Goal: Task Accomplishment & Management: Complete application form

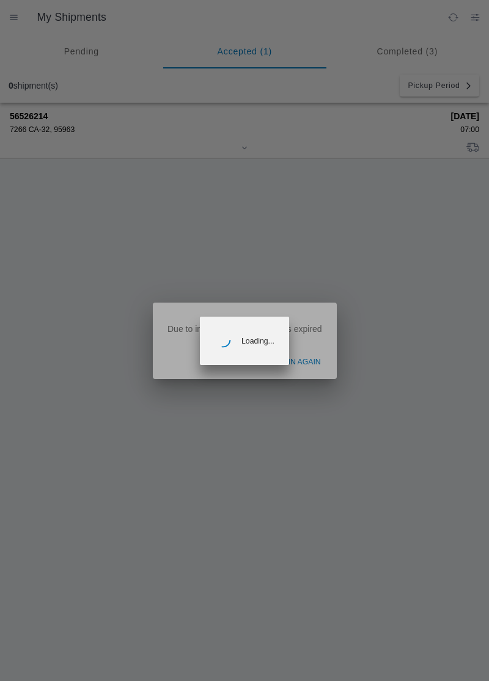
click at [309, 367] on ion-backdrop at bounding box center [244, 340] width 489 height 681
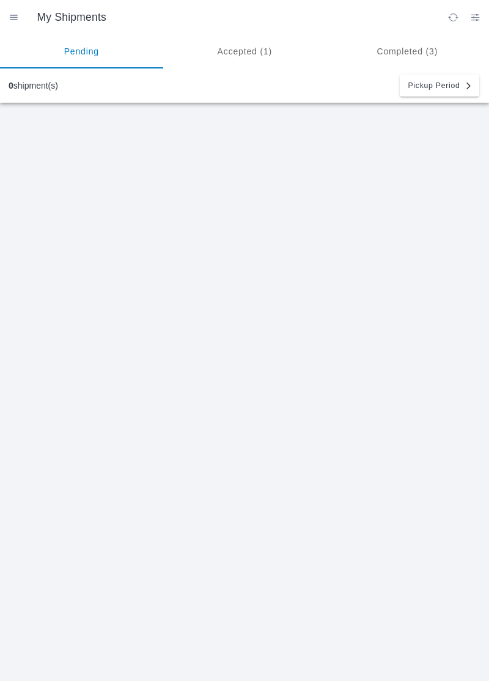
click at [257, 45] on ion-segment-button "Accepted (1)" at bounding box center [244, 51] width 163 height 34
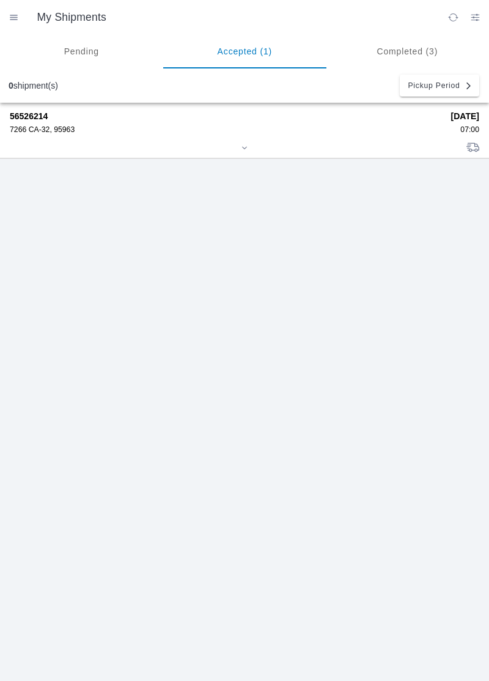
click at [56, 122] on div "56526214 7266 CA-32, 95963" at bounding box center [226, 122] width 433 height 23
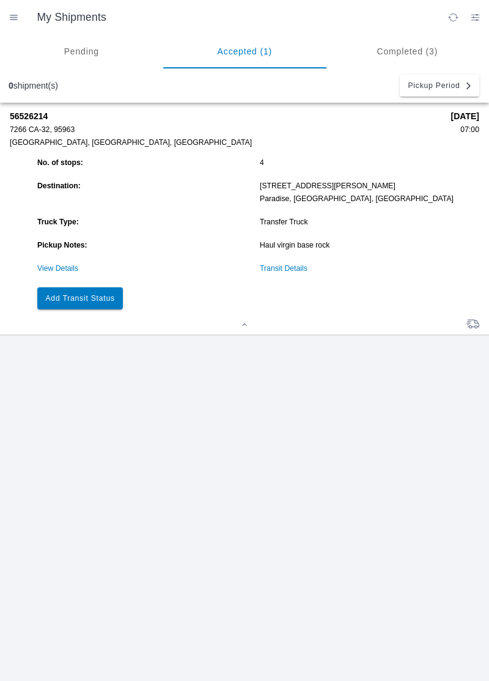
click at [0, 0] on slot "Add Transit Status" at bounding box center [0, 0] width 0 height 0
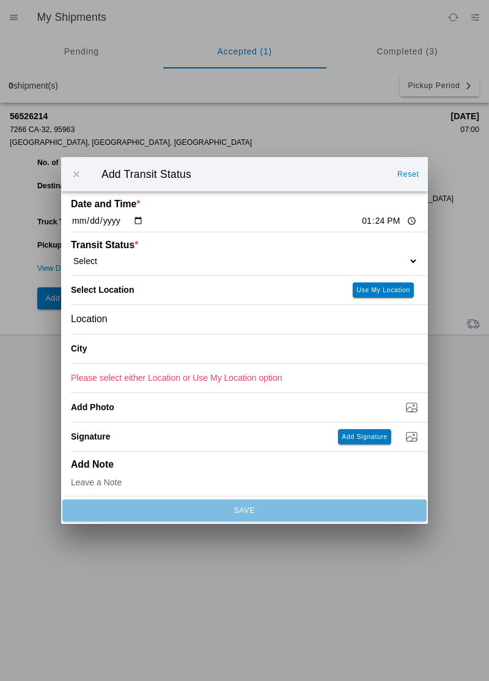
click at [361, 223] on input "13:24" at bounding box center [389, 221] width 57 height 13
type input "11:30"
click at [109, 258] on select "Select Arrive at Drop Off Arrive at Pickup Break Start Break Stop Depart Drop O…" at bounding box center [244, 261] width 347 height 11
select select "ARVPULOC"
click at [134, 322] on div "Location" at bounding box center [244, 319] width 347 height 29
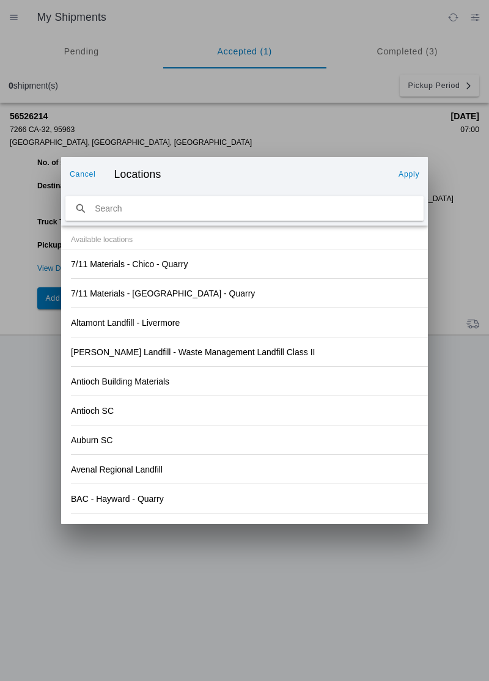
click at [331, 391] on div "Antioch Building Materials" at bounding box center [244, 381] width 347 height 29
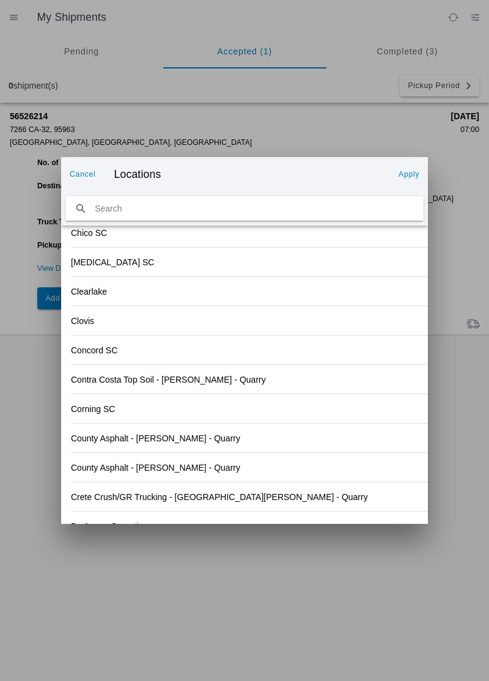
scroll to position [1275, 0]
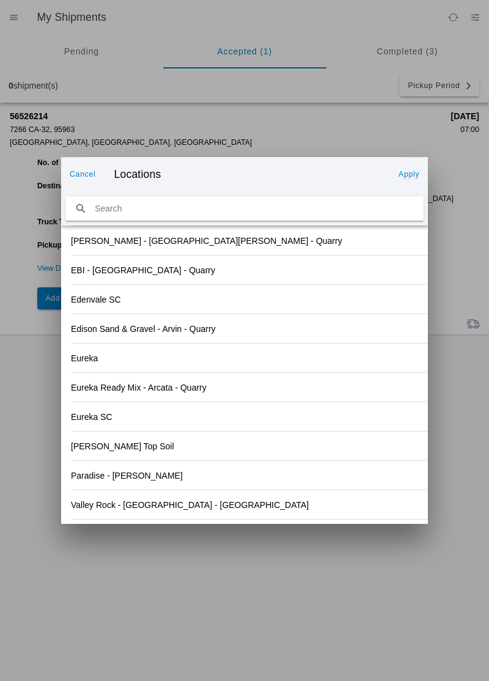
click at [0, 0] on slot "Valley Rock - Orland - Quarry" at bounding box center [0, 0] width 0 height 0
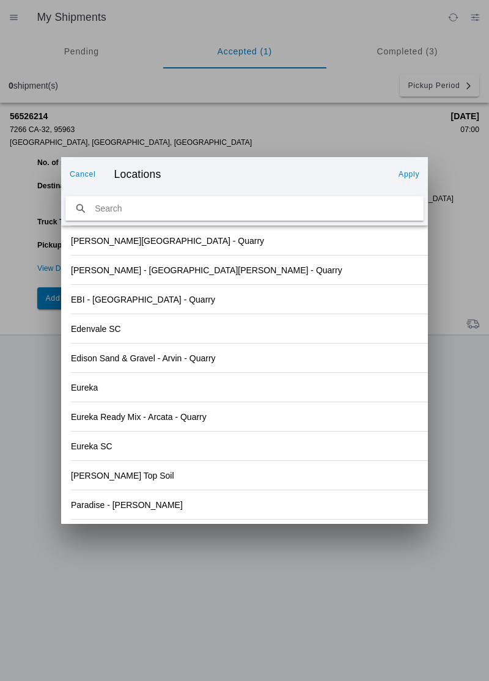
click at [0, 0] on slot "Apply" at bounding box center [0, 0] width 0 height 0
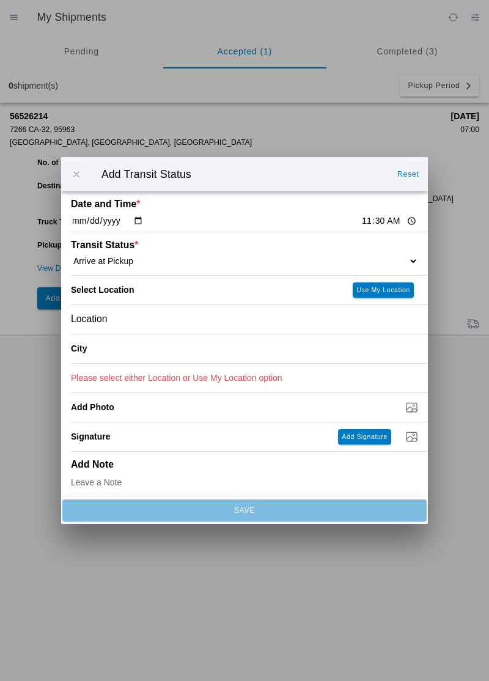
type input "Orland"
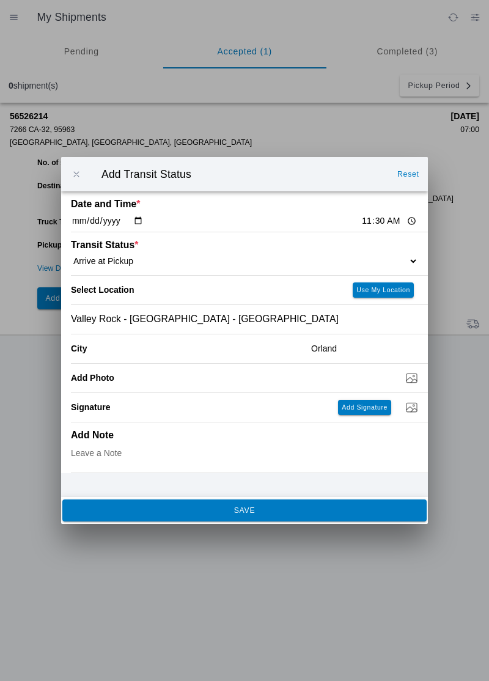
click at [231, 512] on span "SAVE" at bounding box center [244, 510] width 348 height 7
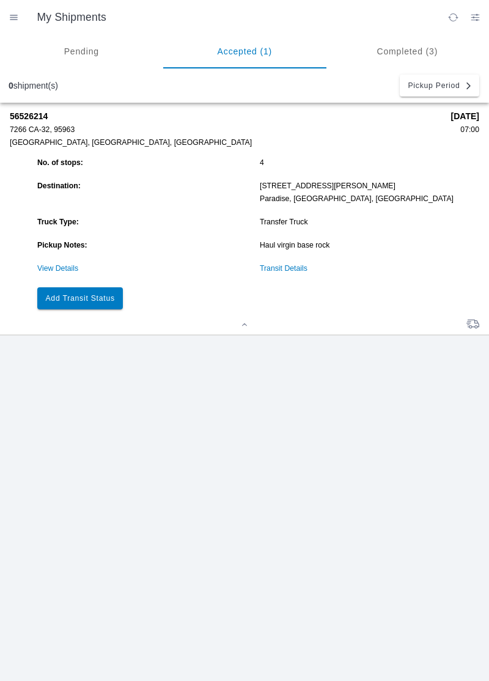
click at [0, 0] on slot "Add Transit Status" at bounding box center [0, 0] width 0 height 0
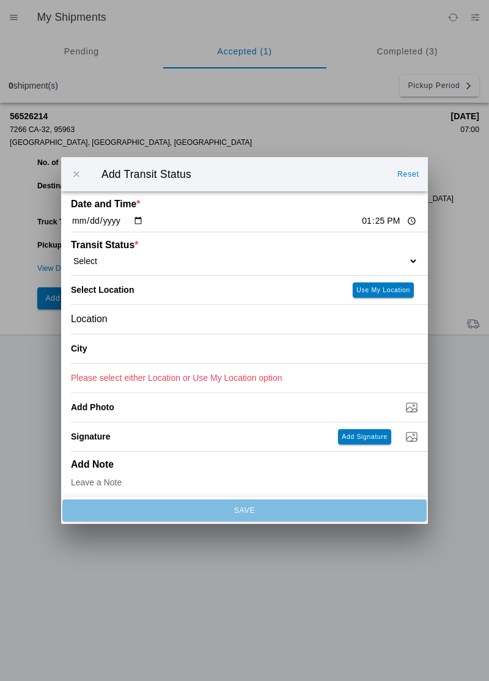
click at [361, 218] on input "13:25" at bounding box center [389, 221] width 57 height 13
type input "11:30"
click at [126, 264] on select "Select Arrive at Drop Off Arrive at Pickup Break Start Break Stop Depart Drop O…" at bounding box center [244, 261] width 347 height 11
select select "BREAKSTART"
click at [136, 319] on div "Location" at bounding box center [244, 319] width 347 height 29
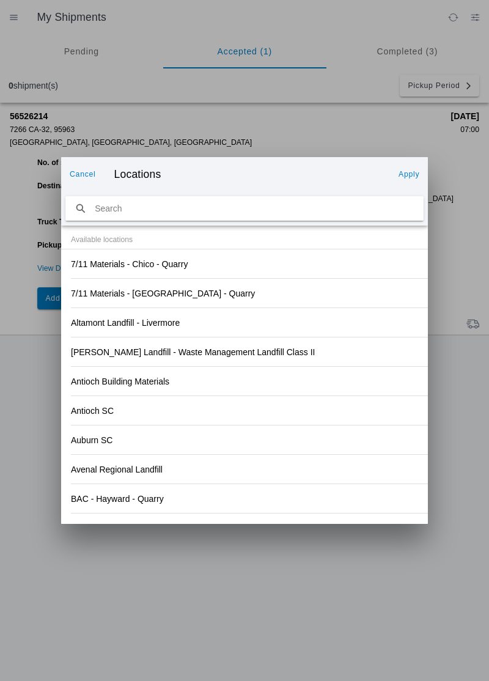
click at [358, 378] on div "Antioch Building Materials" at bounding box center [244, 381] width 347 height 29
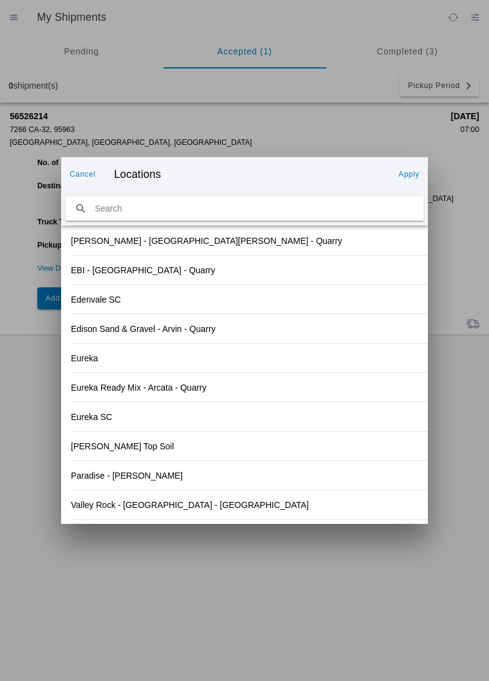
click at [152, 510] on div "Valley Rock - Orland - Quarry" at bounding box center [244, 504] width 347 height 29
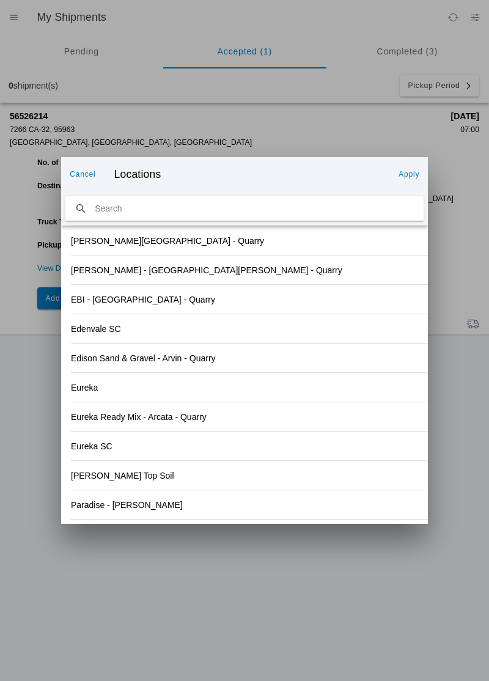
click at [0, 0] on slot "Apply" at bounding box center [0, 0] width 0 height 0
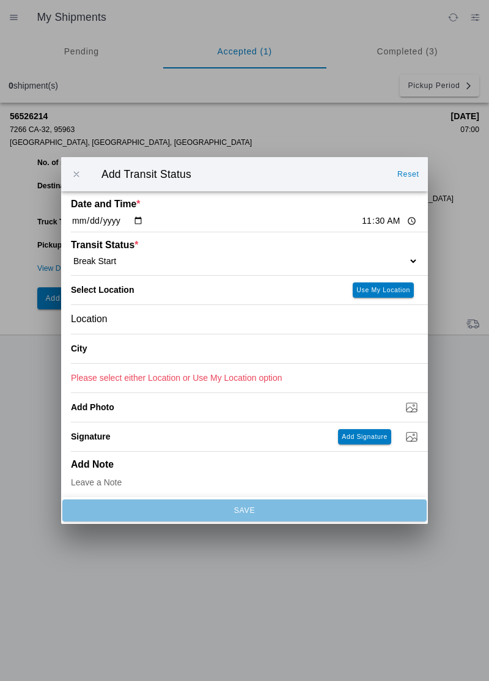
type input "Orland"
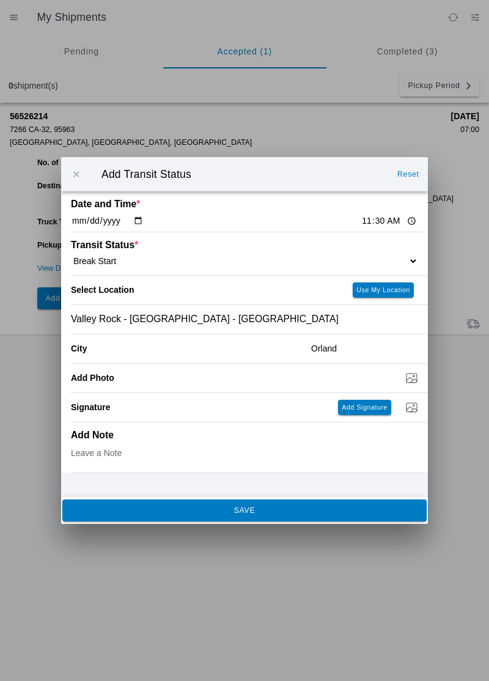
click at [226, 509] on span "SAVE" at bounding box center [244, 510] width 348 height 7
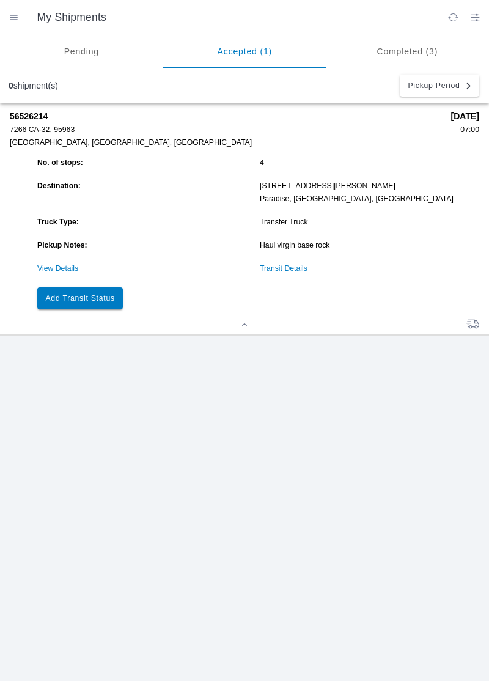
click at [105, 303] on button "Add Transit Status" at bounding box center [80, 298] width 86 height 22
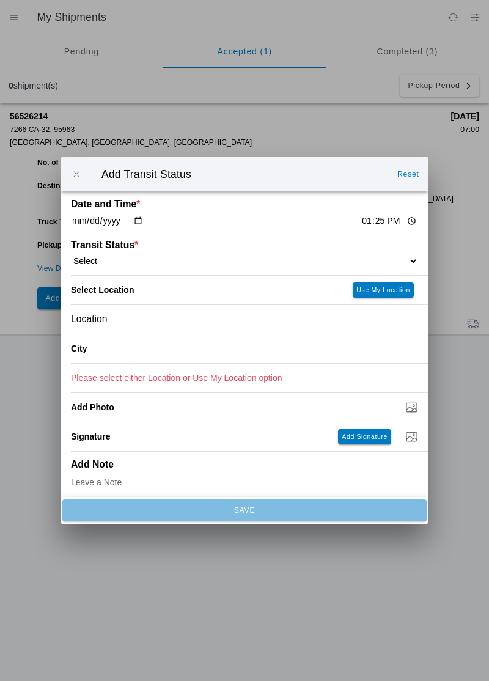
click at [361, 221] on input "13:25" at bounding box center [389, 221] width 57 height 13
type input "12:00"
click at [105, 256] on select "Select Arrive at Drop Off Arrive at Pickup Break Start Break Stop Depart Drop O…" at bounding box center [244, 261] width 347 height 11
select select "BREAKSTOP"
click at [129, 328] on div "Location" at bounding box center [244, 319] width 347 height 29
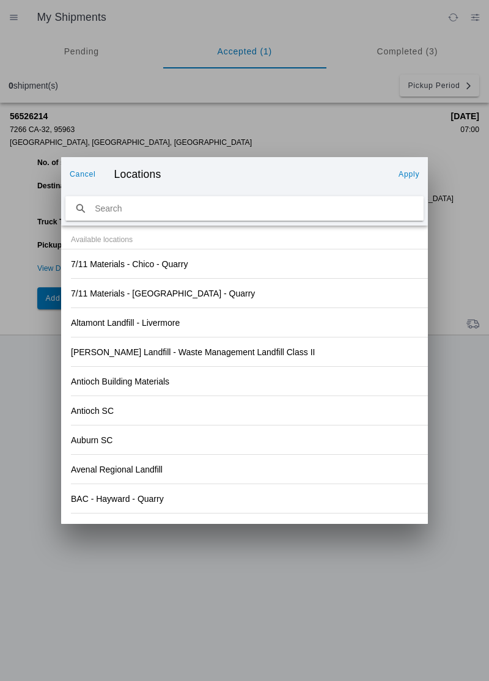
click at [323, 415] on div "Antioch SC" at bounding box center [244, 410] width 347 height 29
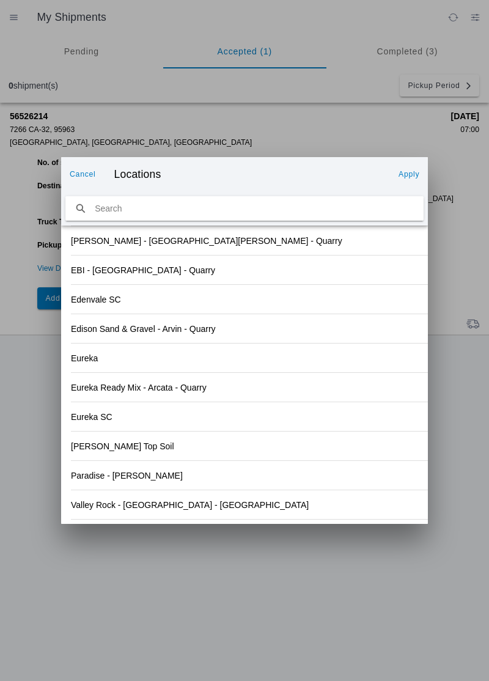
click at [153, 516] on div "Valley Rock - Orland - Quarry" at bounding box center [244, 504] width 347 height 29
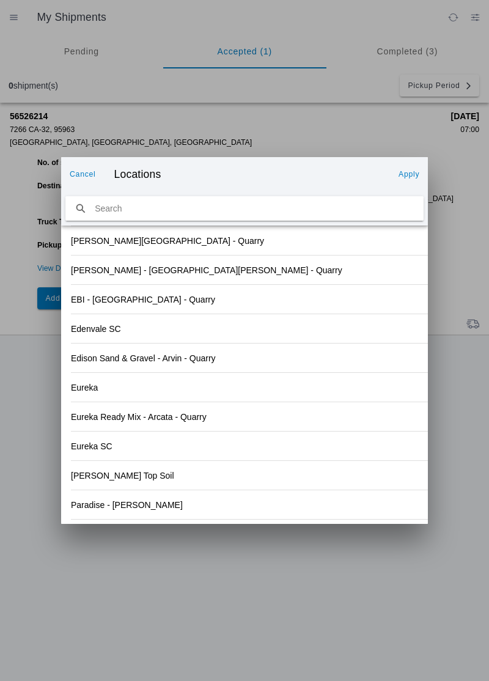
click at [0, 0] on slot "Apply" at bounding box center [0, 0] width 0 height 0
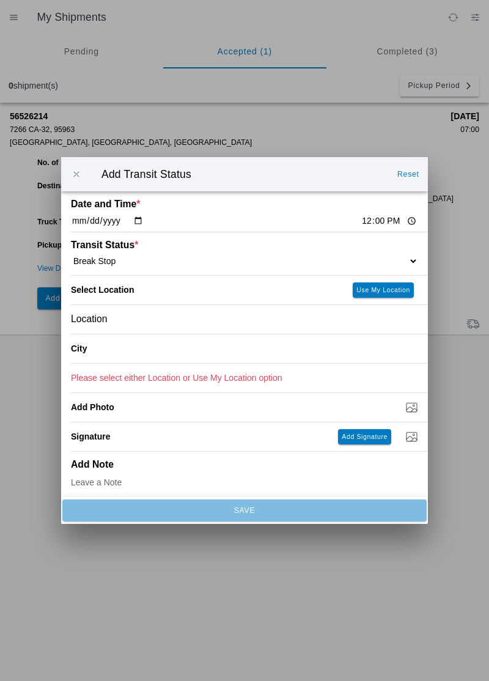
type input "Orland"
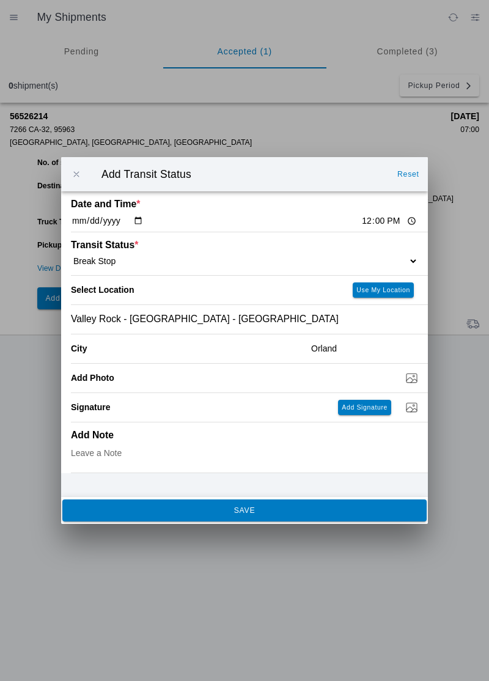
click at [157, 502] on button "SAVE" at bounding box center [244, 511] width 364 height 22
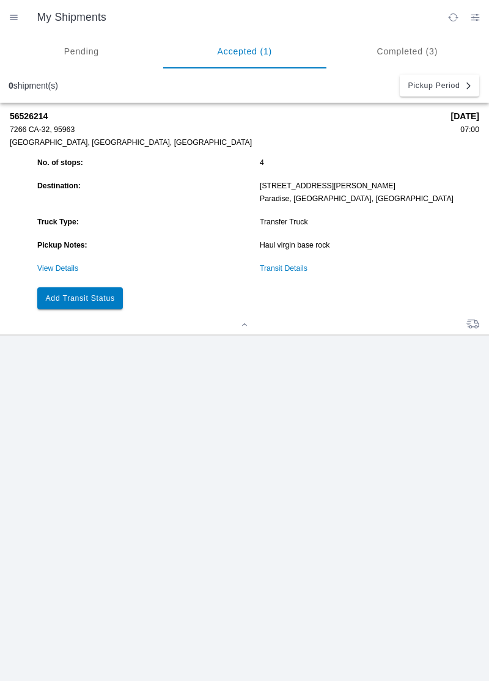
click at [98, 305] on button "Add Transit Status" at bounding box center [80, 298] width 86 height 22
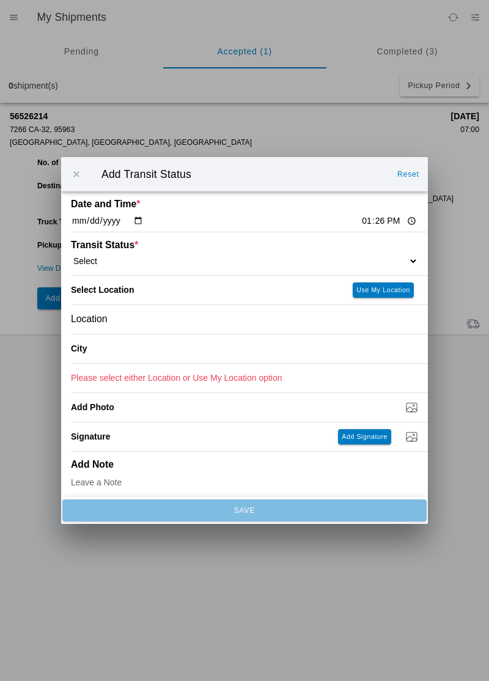
click at [361, 226] on input "13:26" at bounding box center [389, 221] width 57 height 13
type input "12:05"
click at [100, 259] on select "Select Arrive at Drop Off Arrive at Pickup Break Start Break Stop Depart Drop O…" at bounding box center [244, 261] width 347 height 11
select select "DPTPULOC"
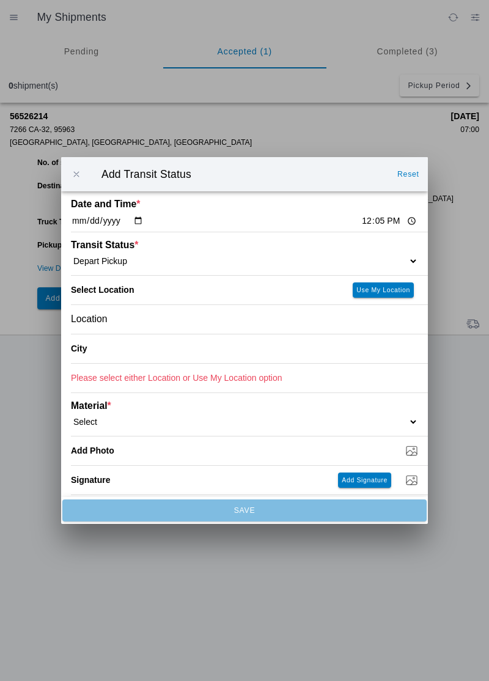
click at [128, 331] on div "Location" at bounding box center [244, 319] width 347 height 29
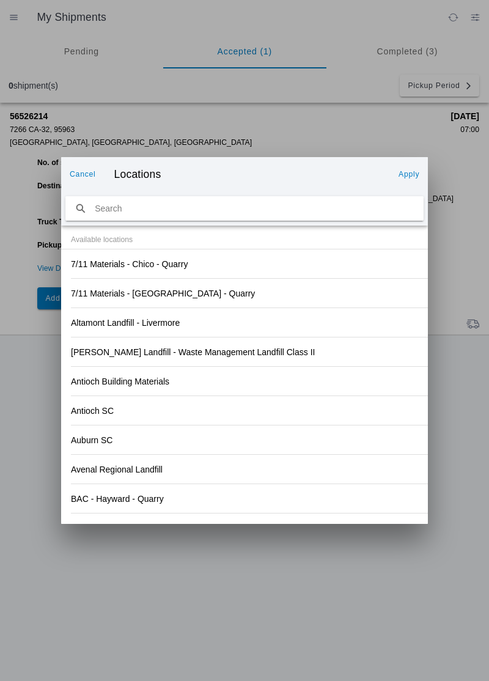
click at [345, 405] on div "Antioch SC" at bounding box center [244, 410] width 347 height 29
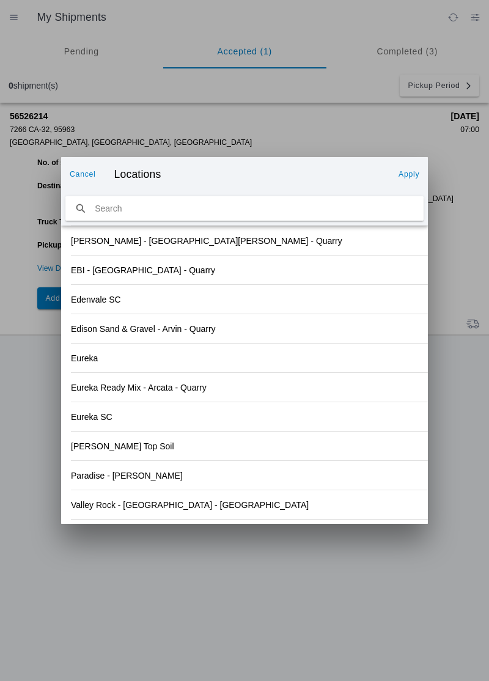
click at [157, 512] on div "Valley Rock - Orland - Quarry" at bounding box center [244, 504] width 347 height 29
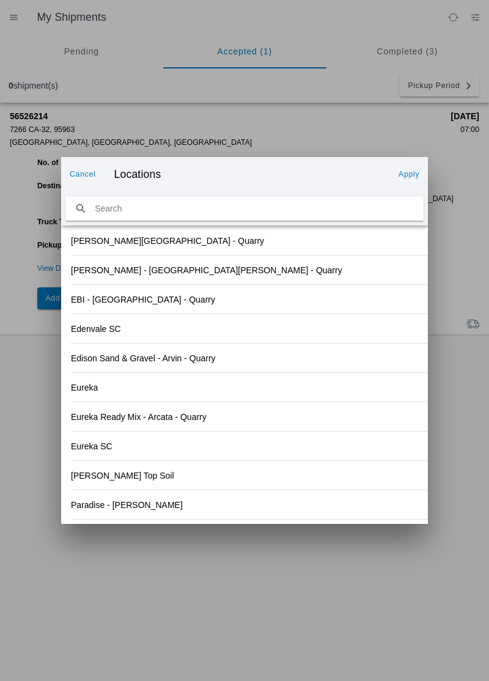
click at [0, 0] on slot "Apply" at bounding box center [0, 0] width 0 height 0
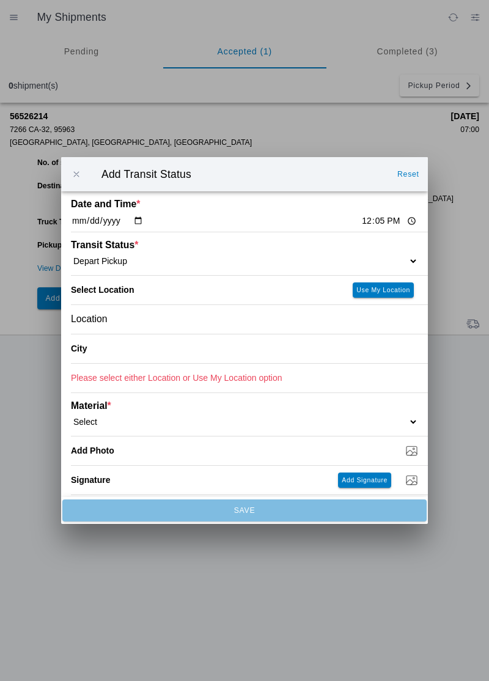
type input "Orland"
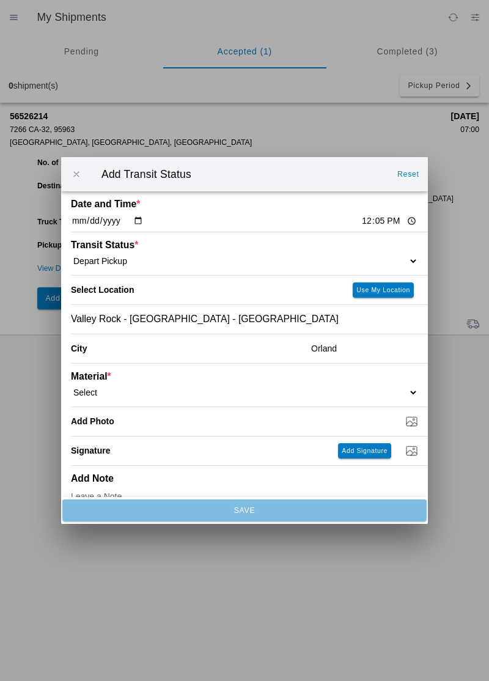
click at [116, 390] on select "Select 1" x 3" Rock 1" x 4" Rock 2" x 4" Rock Asphalt Cold Patch Backfill Spec …" at bounding box center [244, 392] width 347 height 11
select select "708651"
click at [135, 425] on input "Dump / Quarry Tag *" at bounding box center [249, 421] width 357 height 13
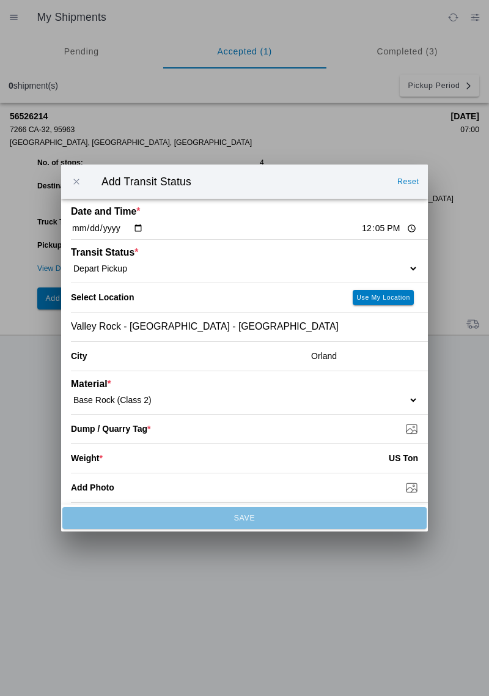
type input "C:\fakepath\17556351977071267878473630849025.jpg"
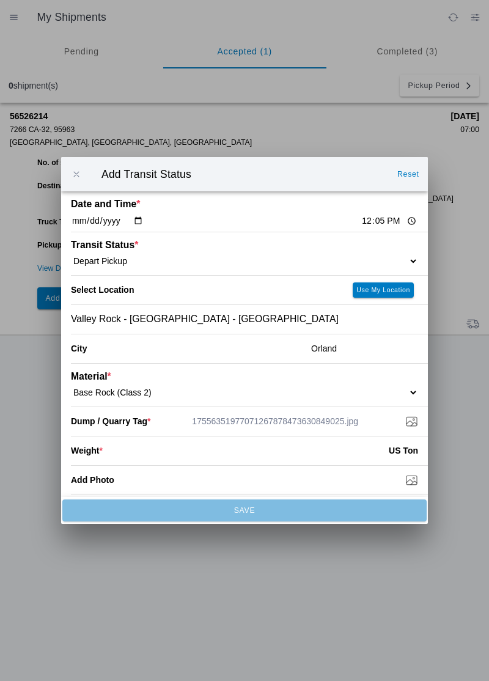
click at [141, 450] on input "number" at bounding box center [246, 450] width 286 height 27
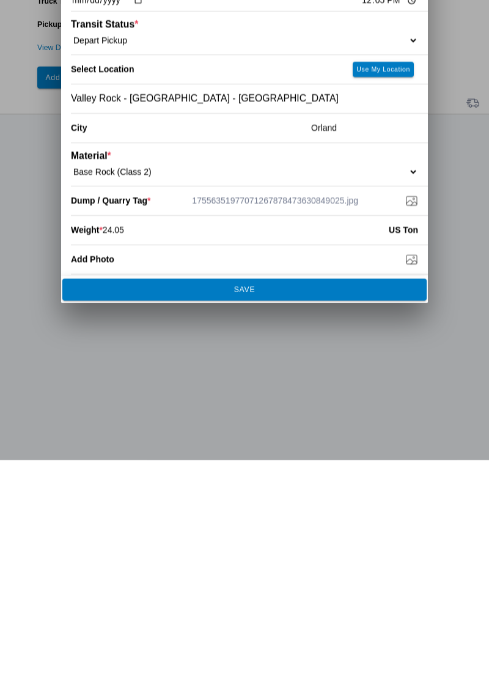
type input "24.05"
click at [275, 512] on span "SAVE" at bounding box center [244, 510] width 348 height 7
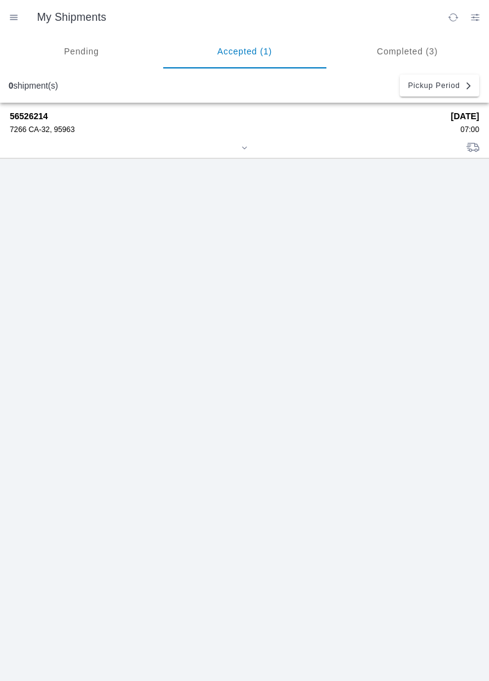
click at [53, 122] on div "56526214 7266 CA-32, 95963" at bounding box center [226, 122] width 433 height 23
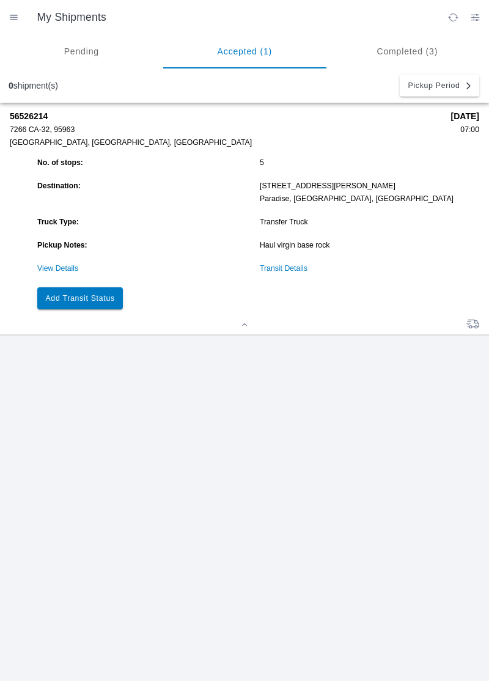
click at [0, 0] on slot "Add Transit Status" at bounding box center [0, 0] width 0 height 0
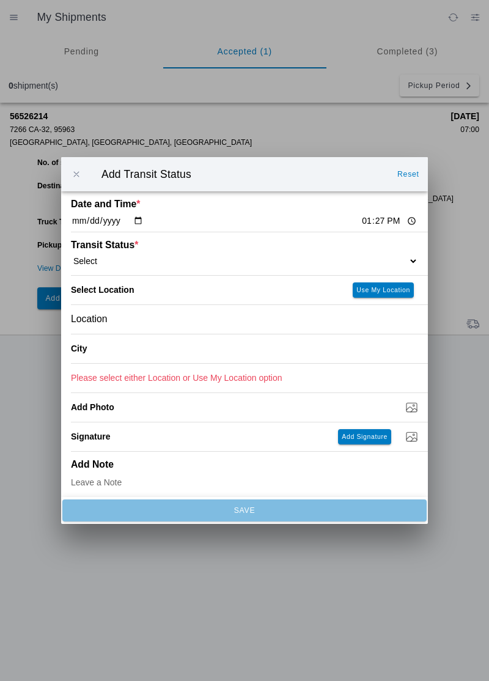
click at [359, 208] on div "Date and Time * 2025-08-19 13:27" at bounding box center [244, 211] width 347 height 40
click at [361, 216] on input "13:27" at bounding box center [389, 221] width 57 height 13
type input "13:05"
click at [103, 258] on select "Select Arrive at Drop Off Arrive at Pickup Break Start Break Stop Depart Drop O…" at bounding box center [244, 261] width 347 height 11
select select "ARVDLVLOC"
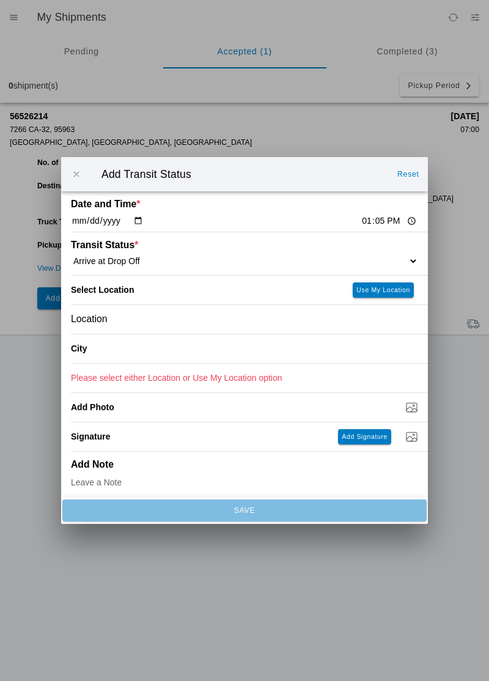
click at [127, 319] on div "Location" at bounding box center [244, 319] width 347 height 29
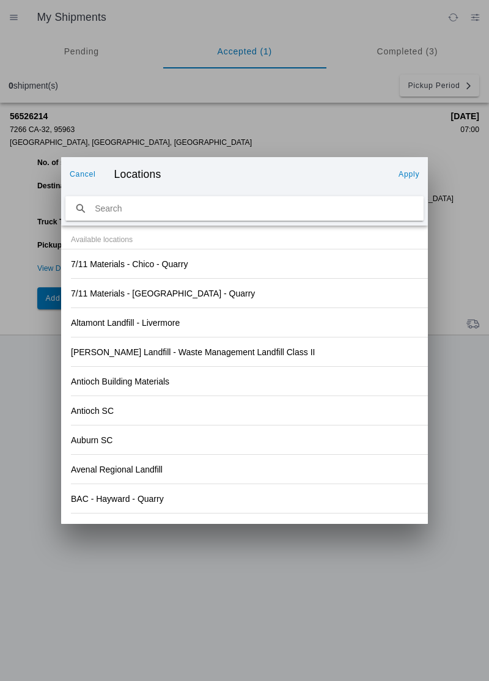
click at [327, 372] on div "Antioch Building Materials" at bounding box center [244, 381] width 347 height 29
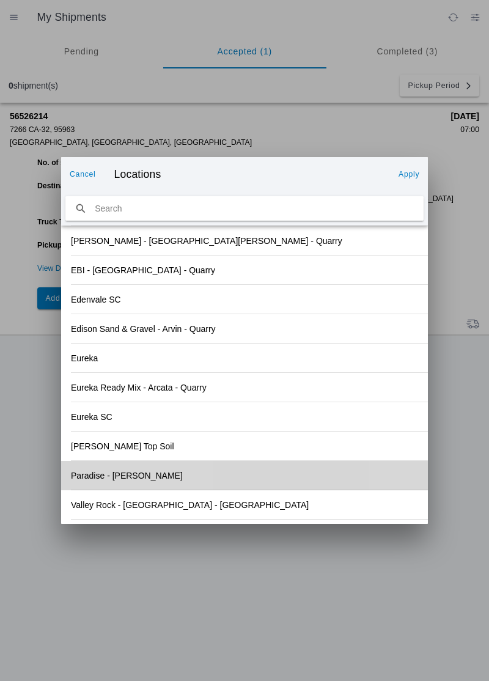
click at [176, 481] on div "Paradise - Clark Rd" at bounding box center [244, 475] width 347 height 29
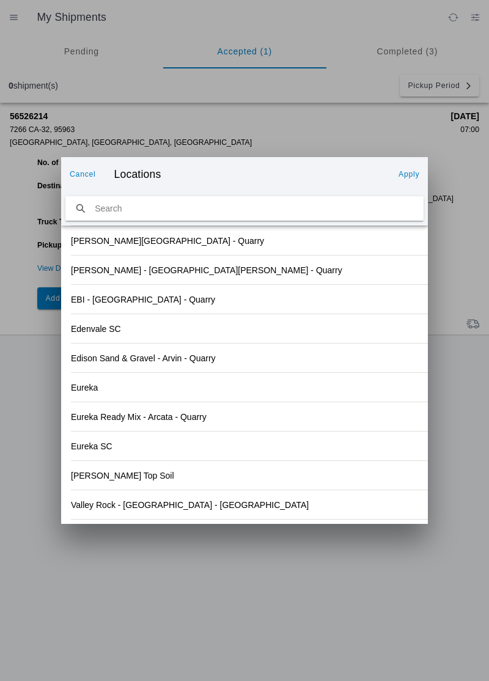
click at [0, 0] on slot "Apply" at bounding box center [0, 0] width 0 height 0
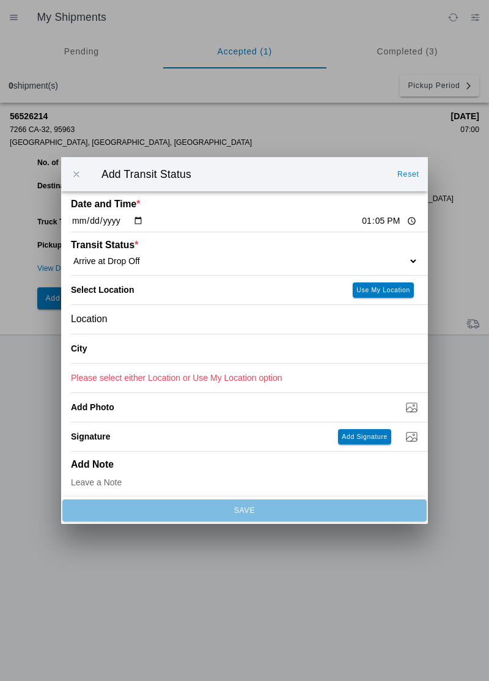
type input "Paradise"
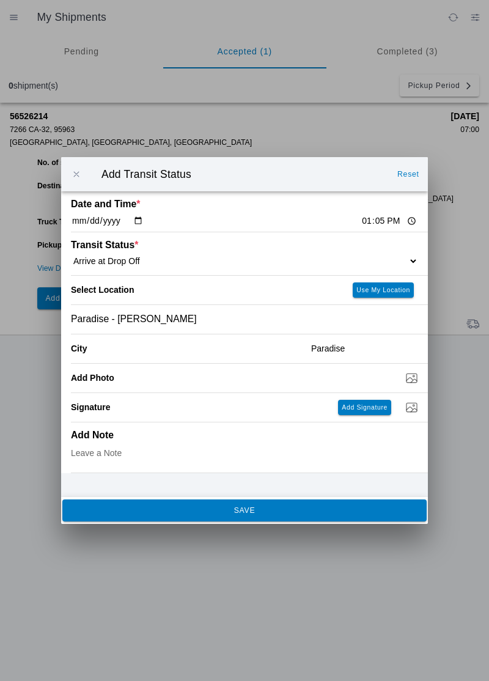
click at [207, 518] on button "SAVE" at bounding box center [244, 511] width 364 height 22
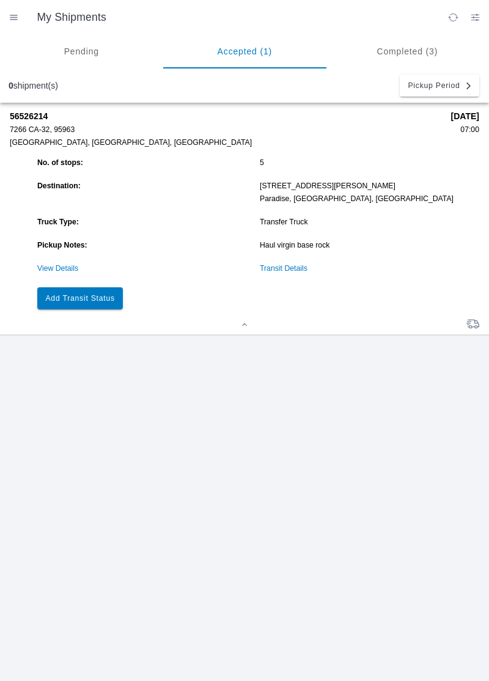
click at [0, 0] on slot "Add Transit Status" at bounding box center [0, 0] width 0 height 0
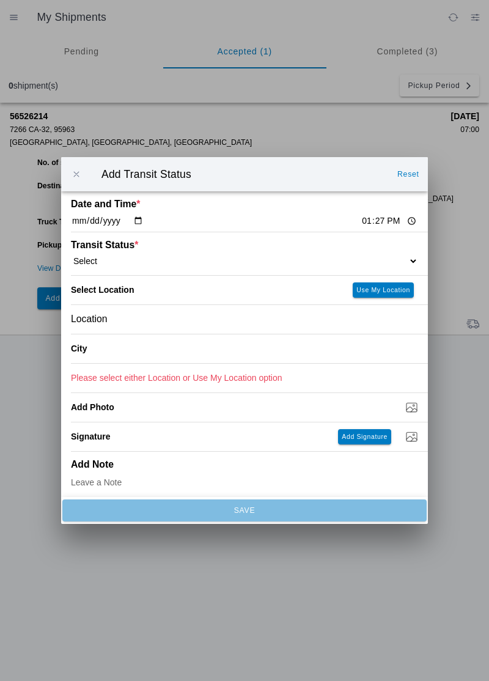
click at [361, 220] on input "13:27" at bounding box center [389, 221] width 57 height 13
click at [361, 225] on input "13:27" at bounding box center [389, 221] width 57 height 13
type input "13:20"
click at [117, 257] on select "Select Arrive at Drop Off Arrive at Pickup Break Start Break Stop Depart Drop O…" at bounding box center [244, 261] width 347 height 11
select select "DPTDLVLOC"
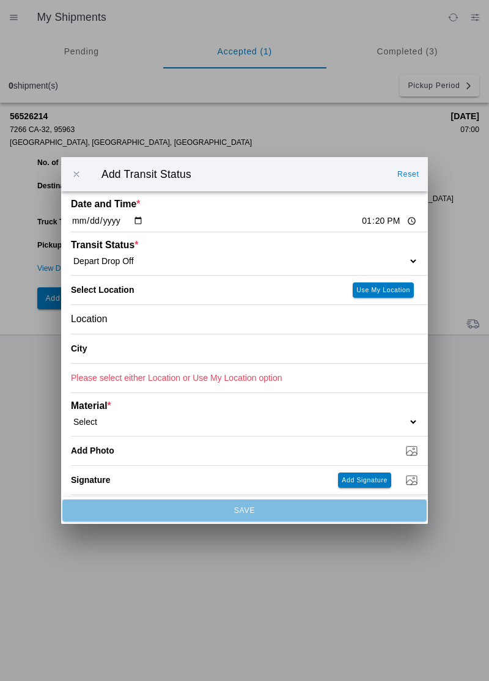
click at [123, 321] on div "Location" at bounding box center [244, 319] width 347 height 29
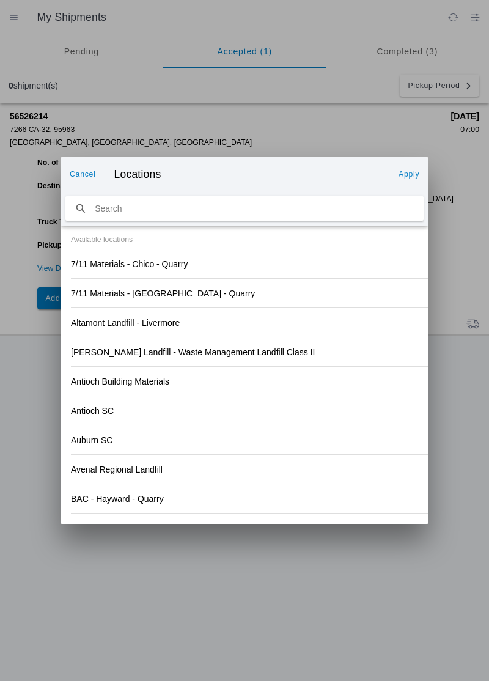
click at [331, 390] on div "Antioch Building Materials" at bounding box center [244, 381] width 347 height 29
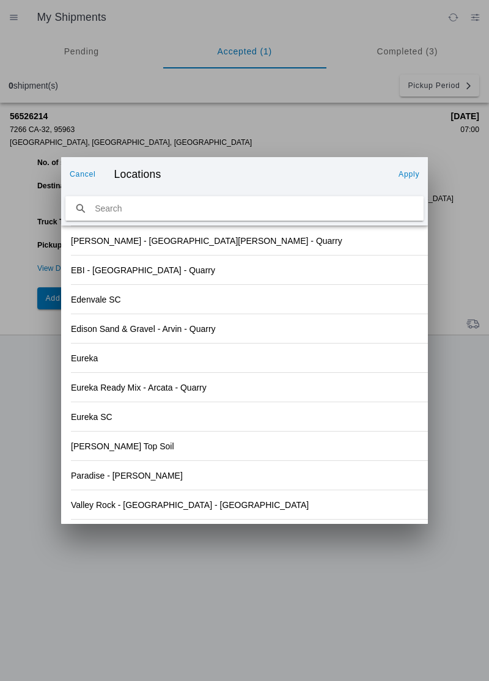
click at [156, 481] on div "Paradise - Clark Rd" at bounding box center [244, 475] width 347 height 29
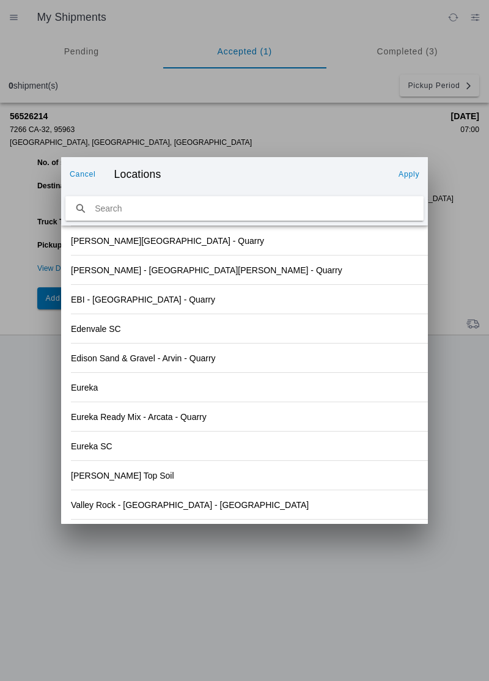
click at [0, 0] on slot "Apply" at bounding box center [0, 0] width 0 height 0
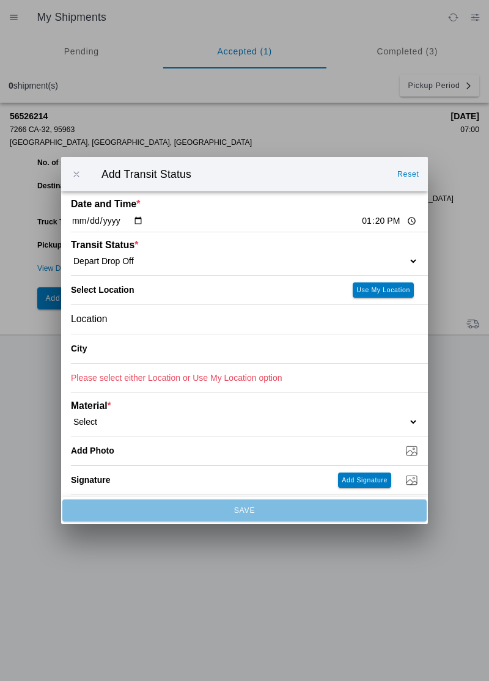
type input "Paradise"
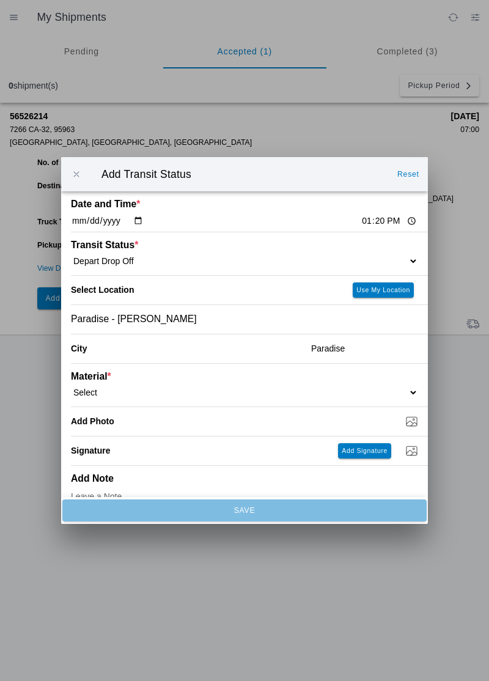
click at [125, 389] on select "Select 1" x 3" Rock 1" x 4" Rock 2" x 4" Rock Asphalt Cold Patch Backfill Spec …" at bounding box center [244, 392] width 347 height 11
select select "708651"
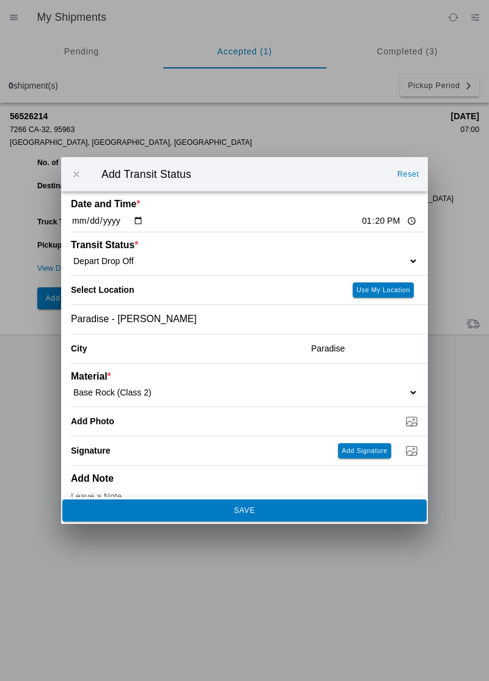
click at [228, 522] on ion-footer "SAVE" at bounding box center [244, 510] width 367 height 27
click at [240, 516] on button "SAVE" at bounding box center [244, 511] width 364 height 22
